Goal: Task Accomplishment & Management: Use online tool/utility

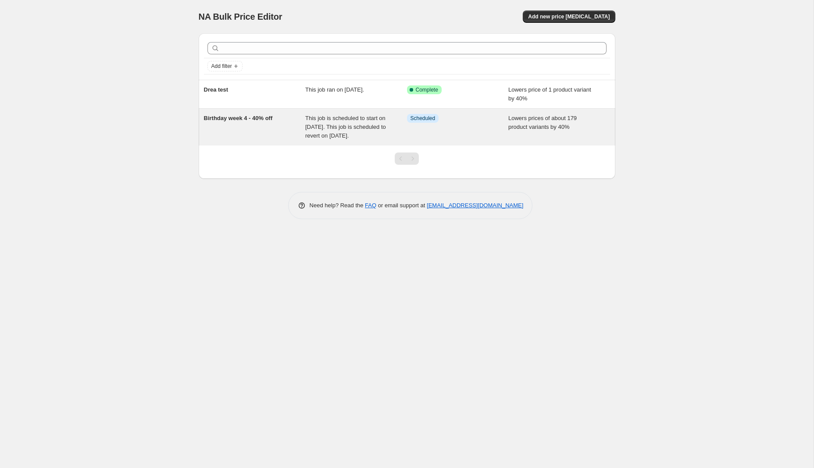
click at [379, 136] on div "This job is scheduled to start on [DATE]. This job is scheduled to revert on [D…" at bounding box center [356, 127] width 102 height 26
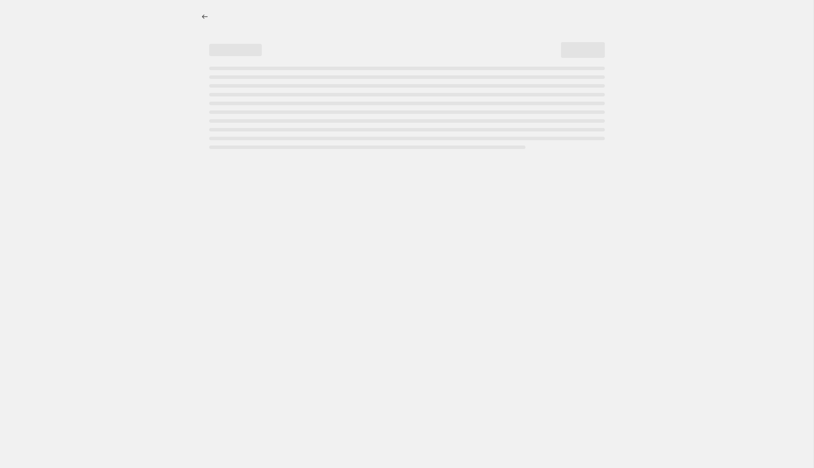
select select "percentage"
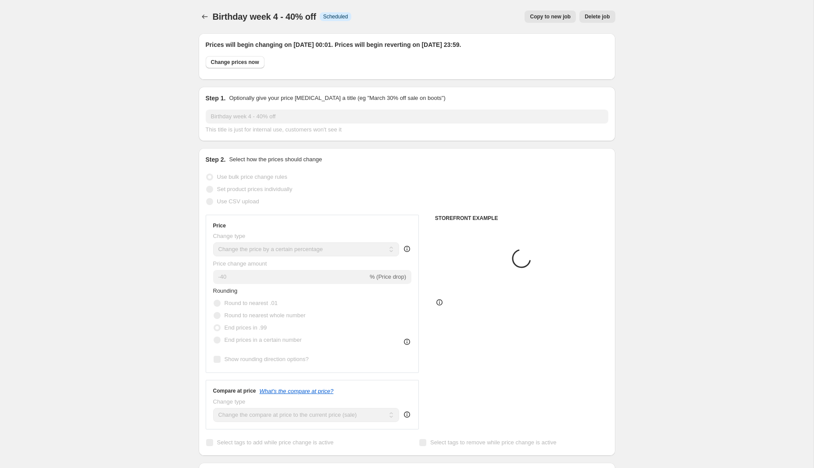
select select "collection"
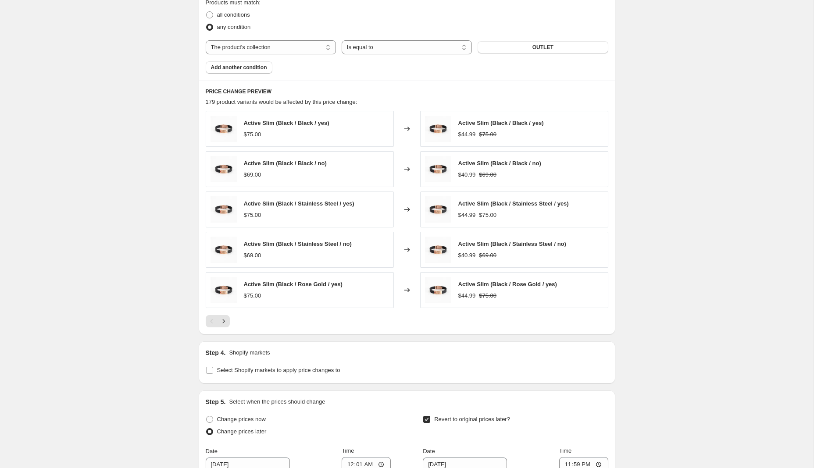
scroll to position [567, 0]
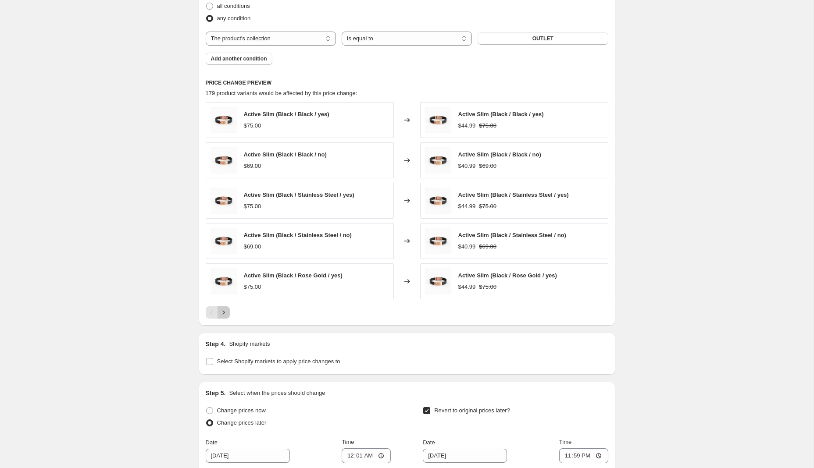
click at [224, 310] on icon "Next" at bounding box center [223, 312] width 9 height 9
click at [234, 61] on span "Add another condition" at bounding box center [239, 58] width 56 height 7
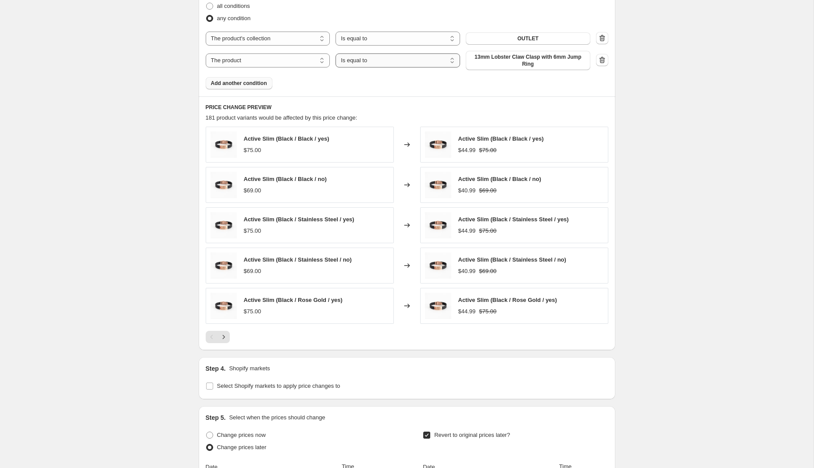
click at [404, 61] on select "Is equal to Is not equal to" at bounding box center [397, 60] width 125 height 14
click at [277, 59] on select "The product The product's collection The product's tag The product's vendor The…" at bounding box center [268, 60] width 125 height 14
